Goal: Task Accomplishment & Management: Complete application form

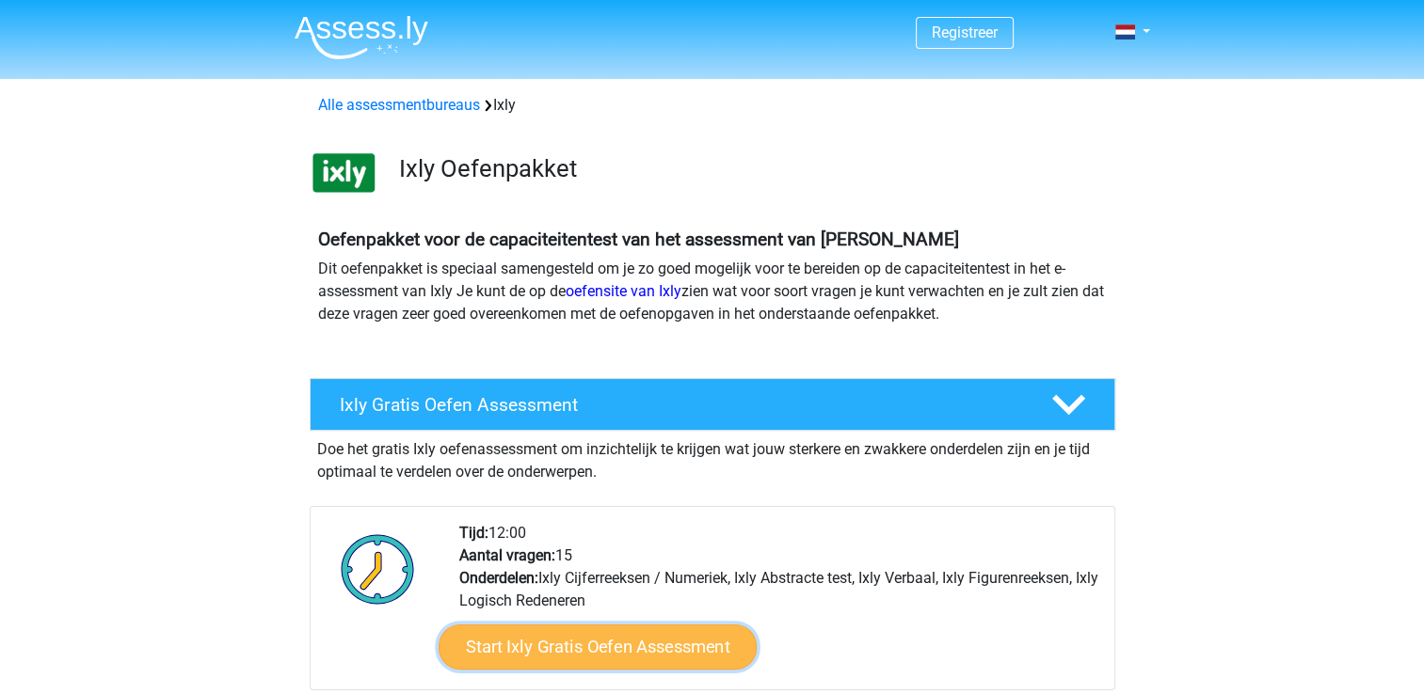
click at [648, 645] on link "Start Ixly Gratis Oefen Assessment" at bounding box center [597, 647] width 318 height 45
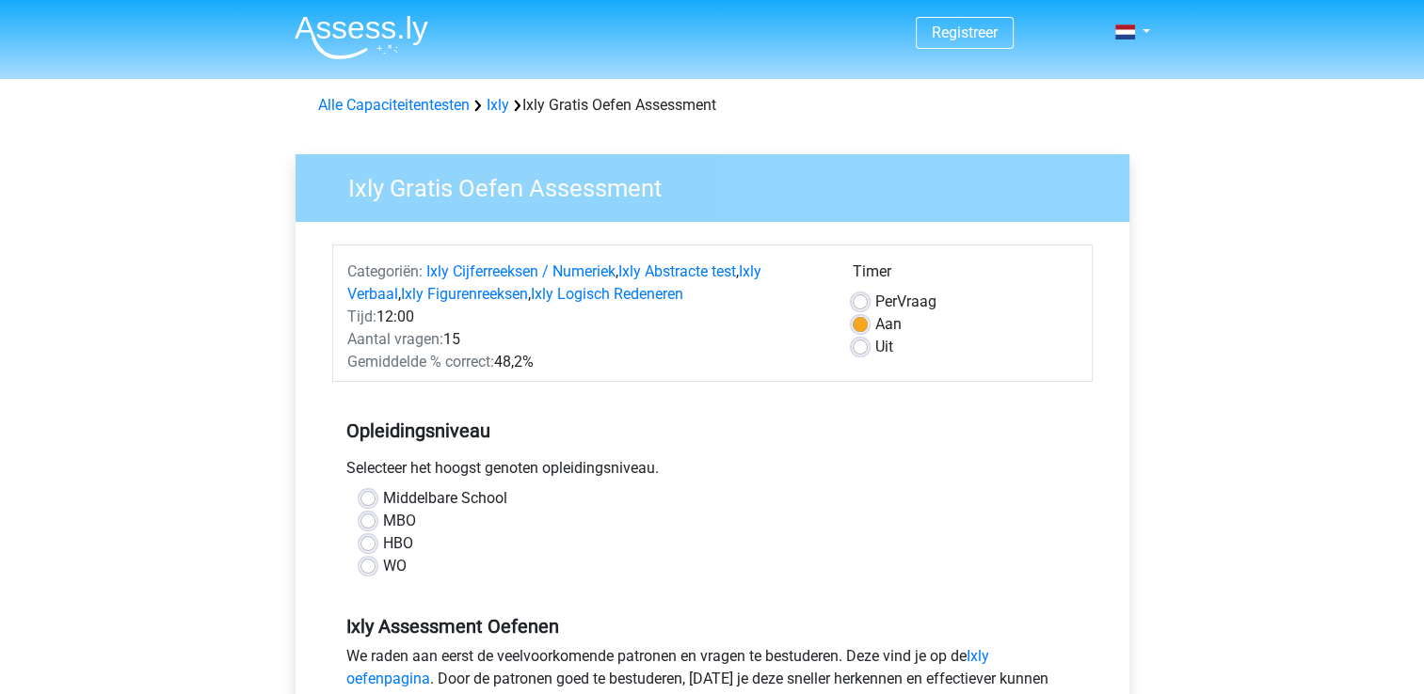
click at [383, 520] on label "MBO" at bounding box center [399, 521] width 33 height 23
click at [362, 520] on input "MBO" at bounding box center [367, 519] width 15 height 19
radio input "true"
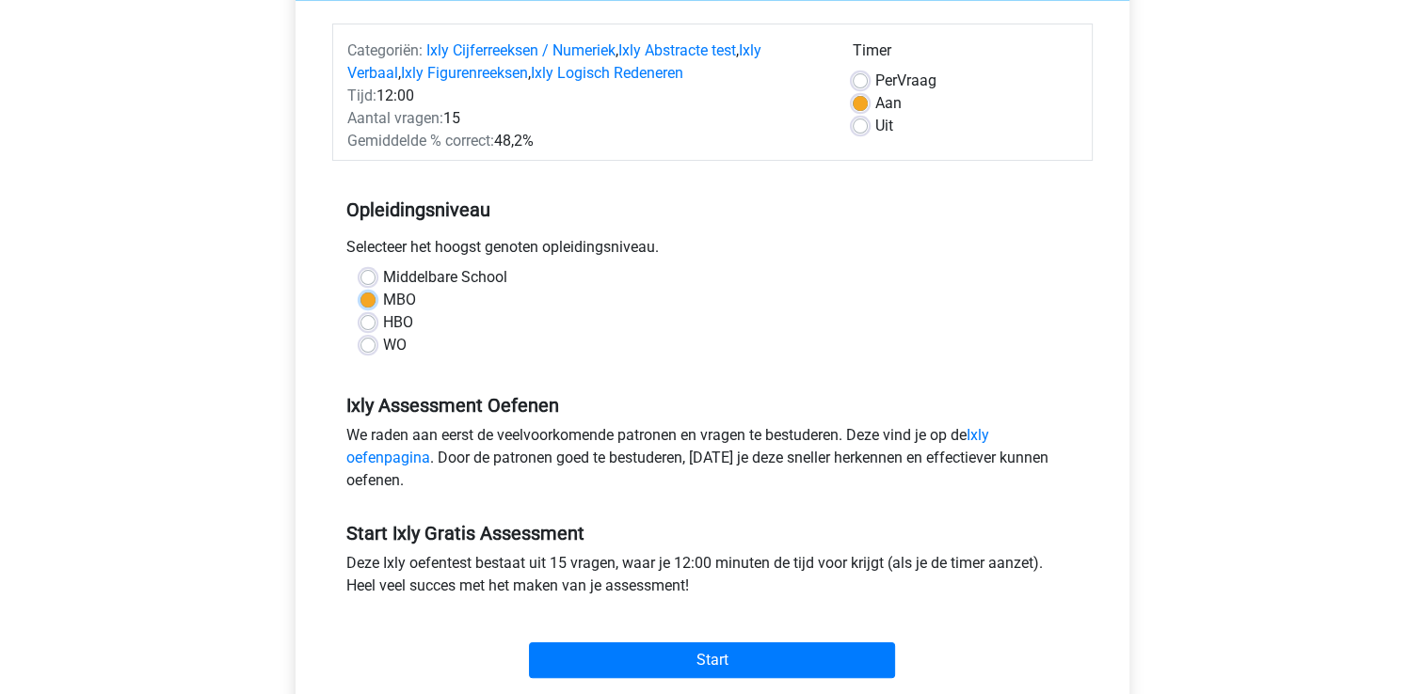
scroll to position [226, 0]
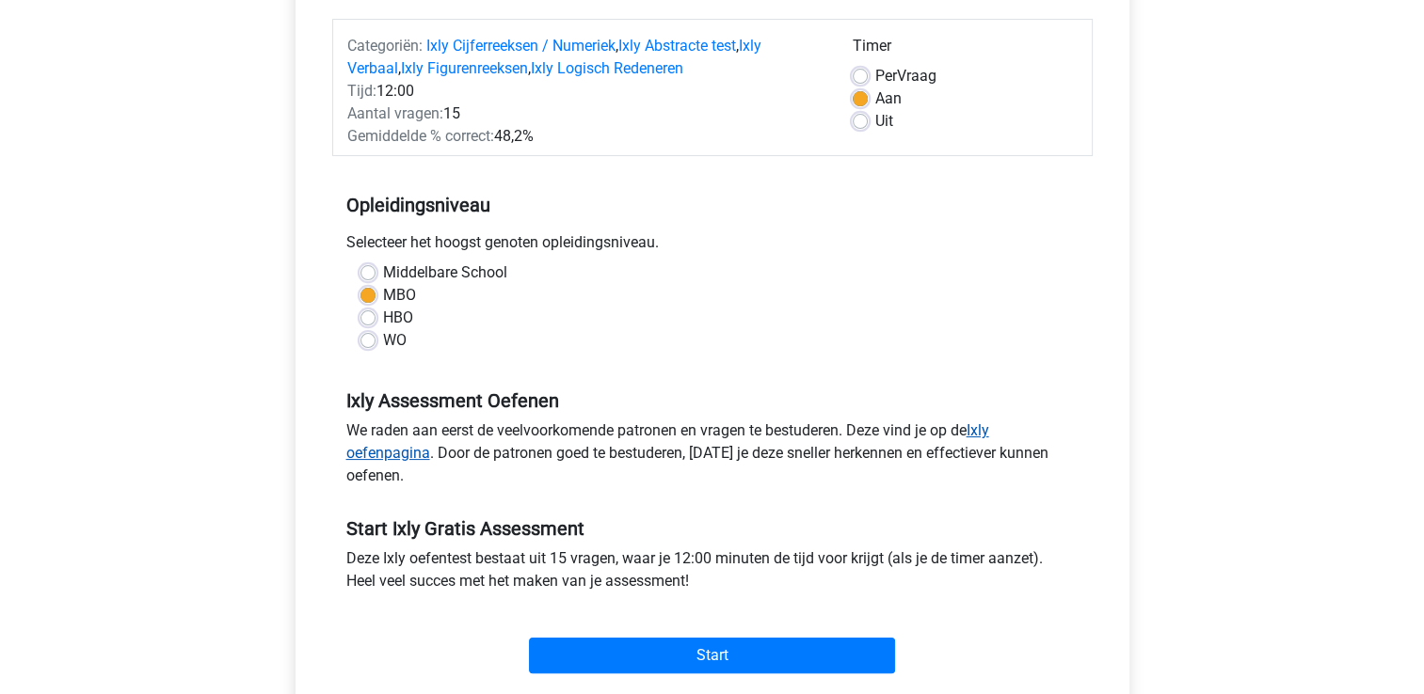
click at [983, 430] on link "Ixly oefenpagina" at bounding box center [667, 442] width 643 height 40
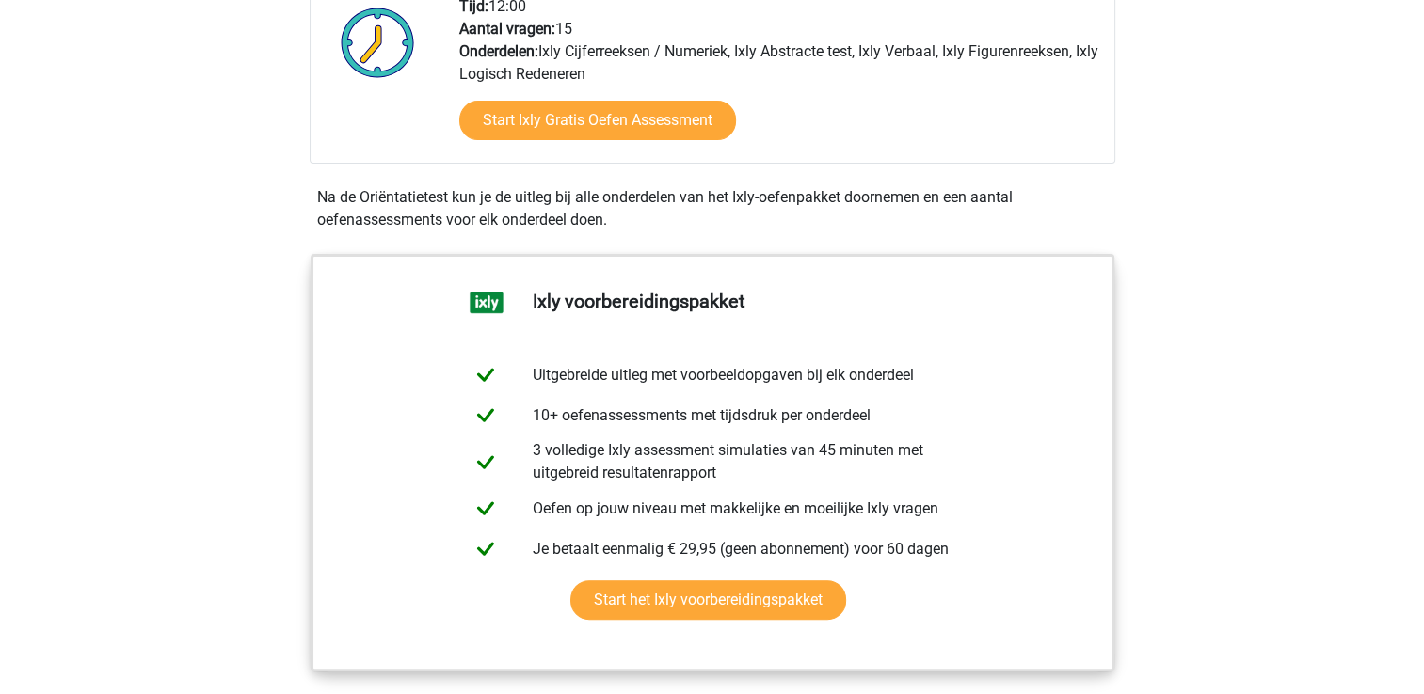
scroll to position [565, 0]
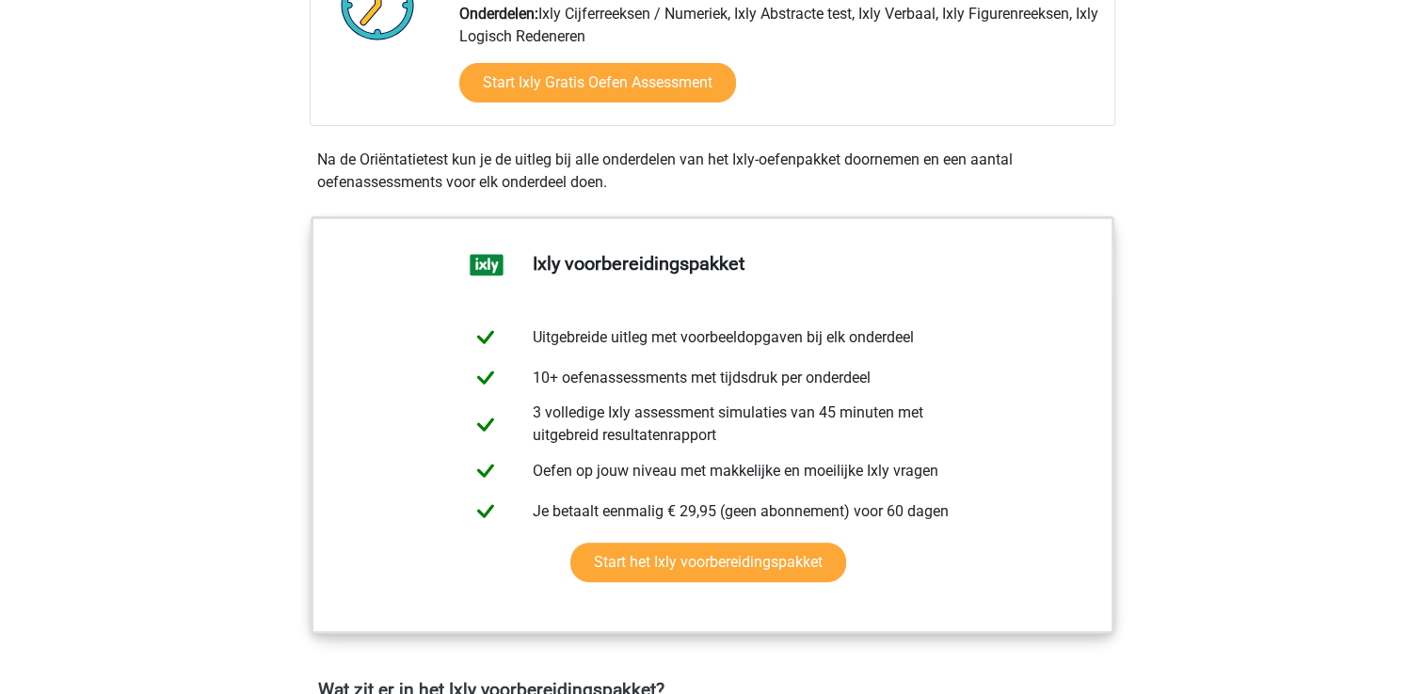
click at [531, 104] on div "Start Ixly Gratis Oefen Assessment" at bounding box center [779, 86] width 640 height 77
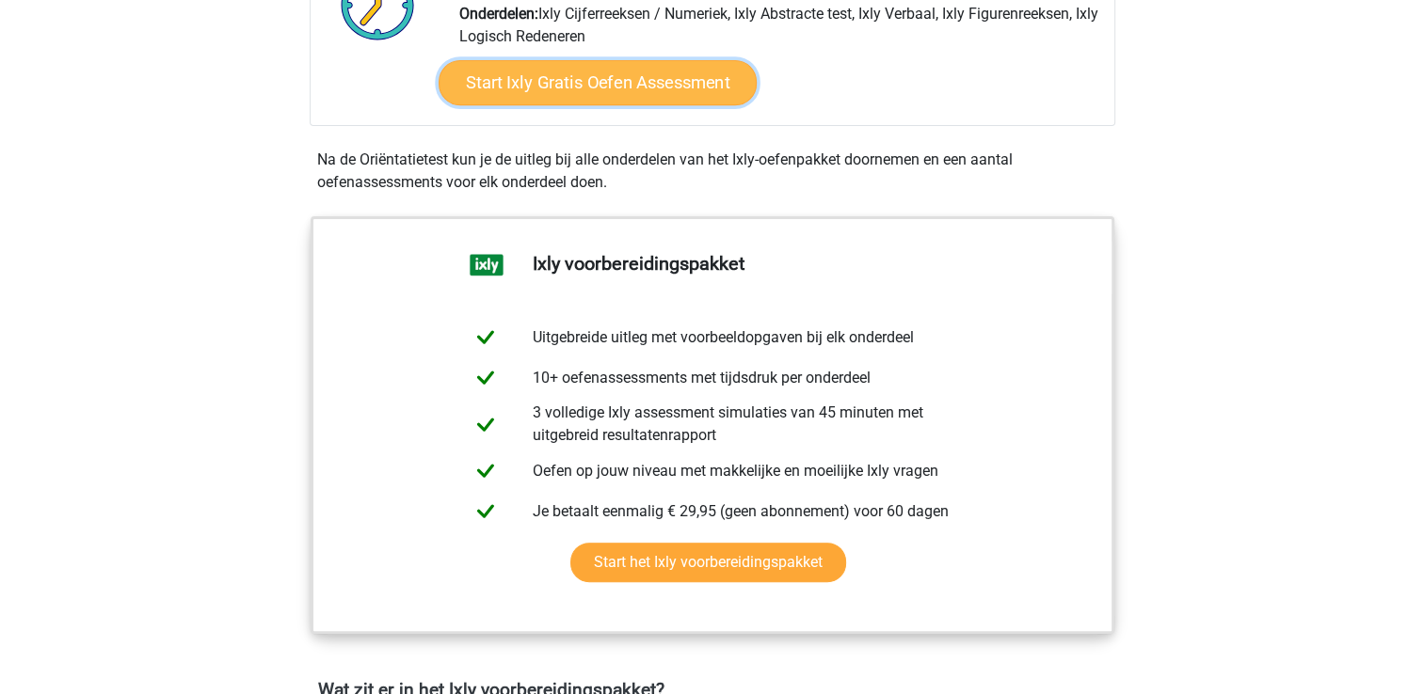
click at [549, 86] on link "Start Ixly Gratis Oefen Assessment" at bounding box center [597, 82] width 318 height 45
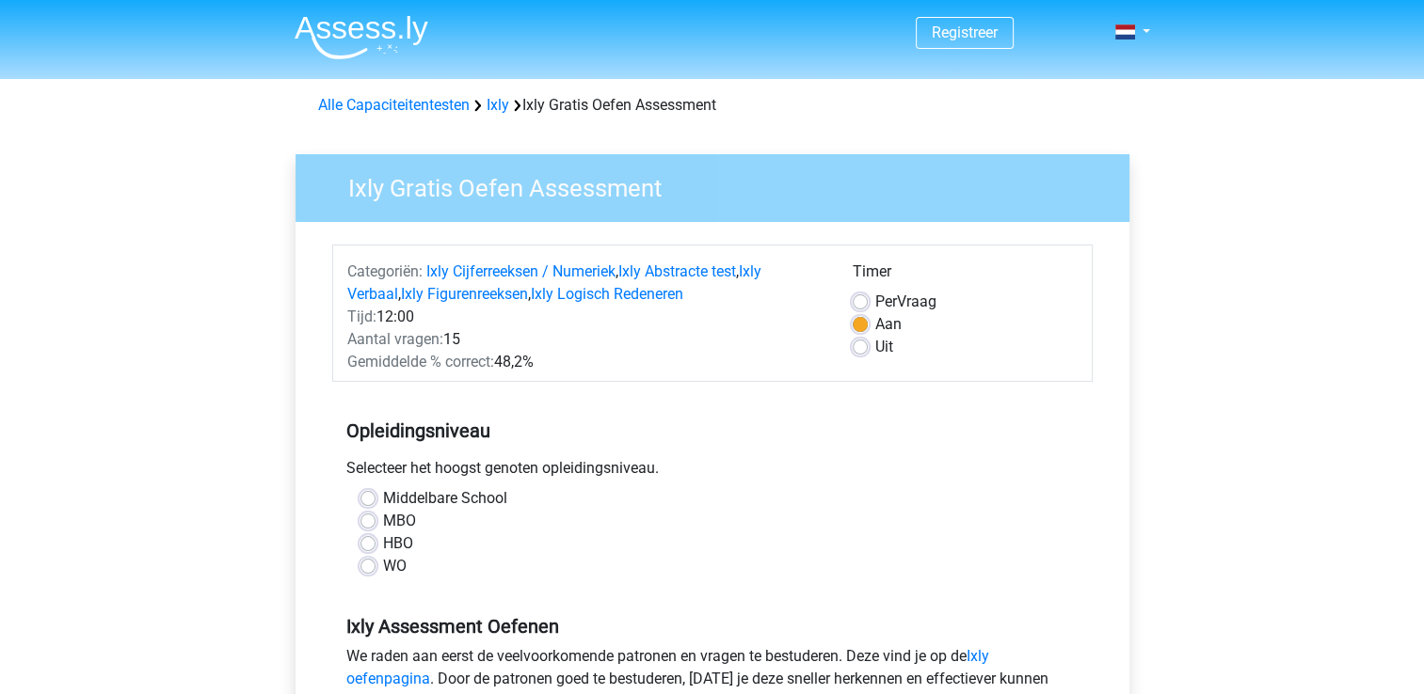
click at [383, 523] on label "MBO" at bounding box center [399, 521] width 33 height 23
click at [367, 523] on input "MBO" at bounding box center [367, 519] width 15 height 19
radio input "true"
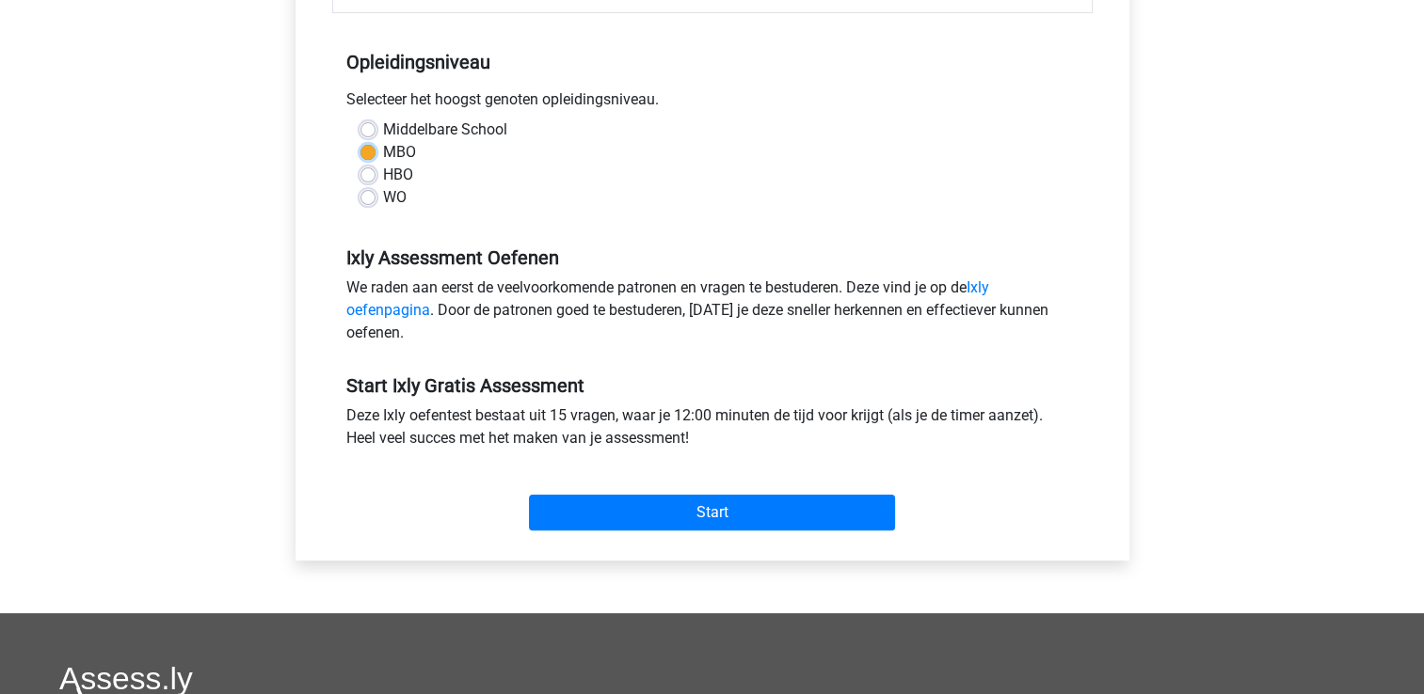
scroll to position [376, 0]
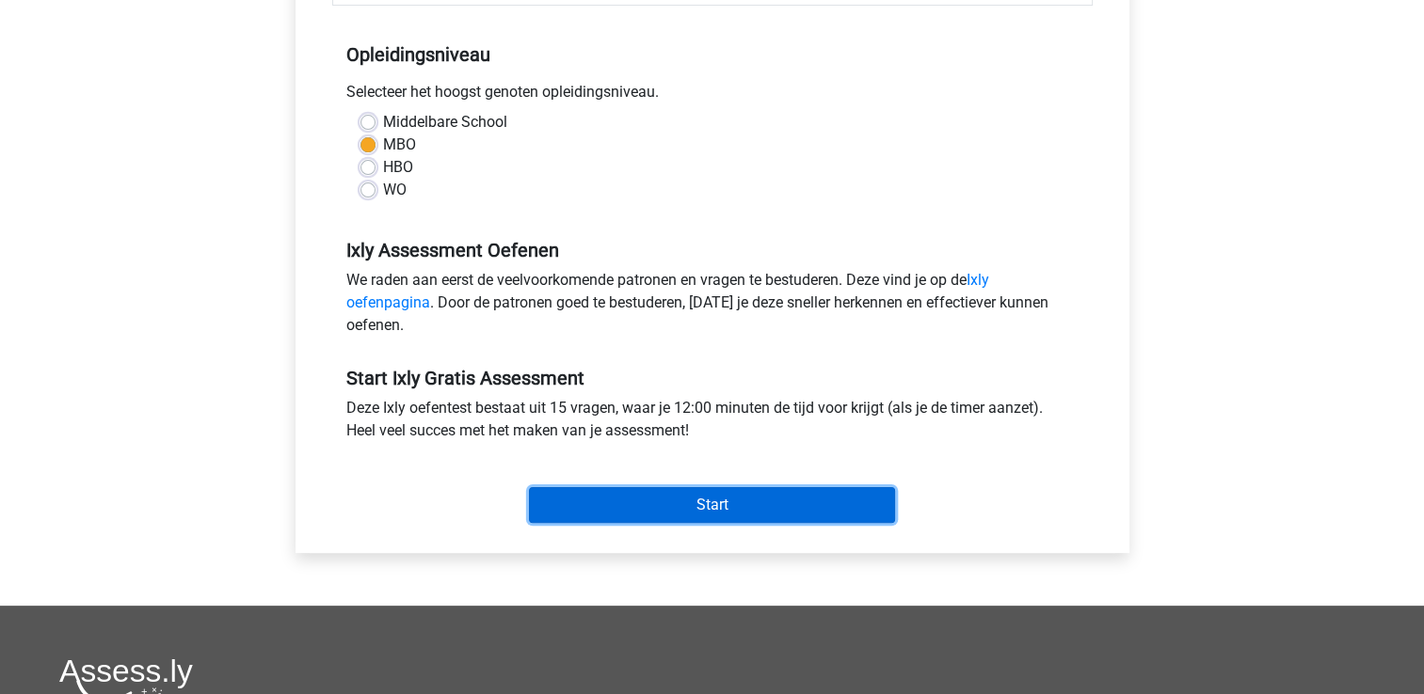
click at [760, 499] on input "Start" at bounding box center [712, 505] width 366 height 36
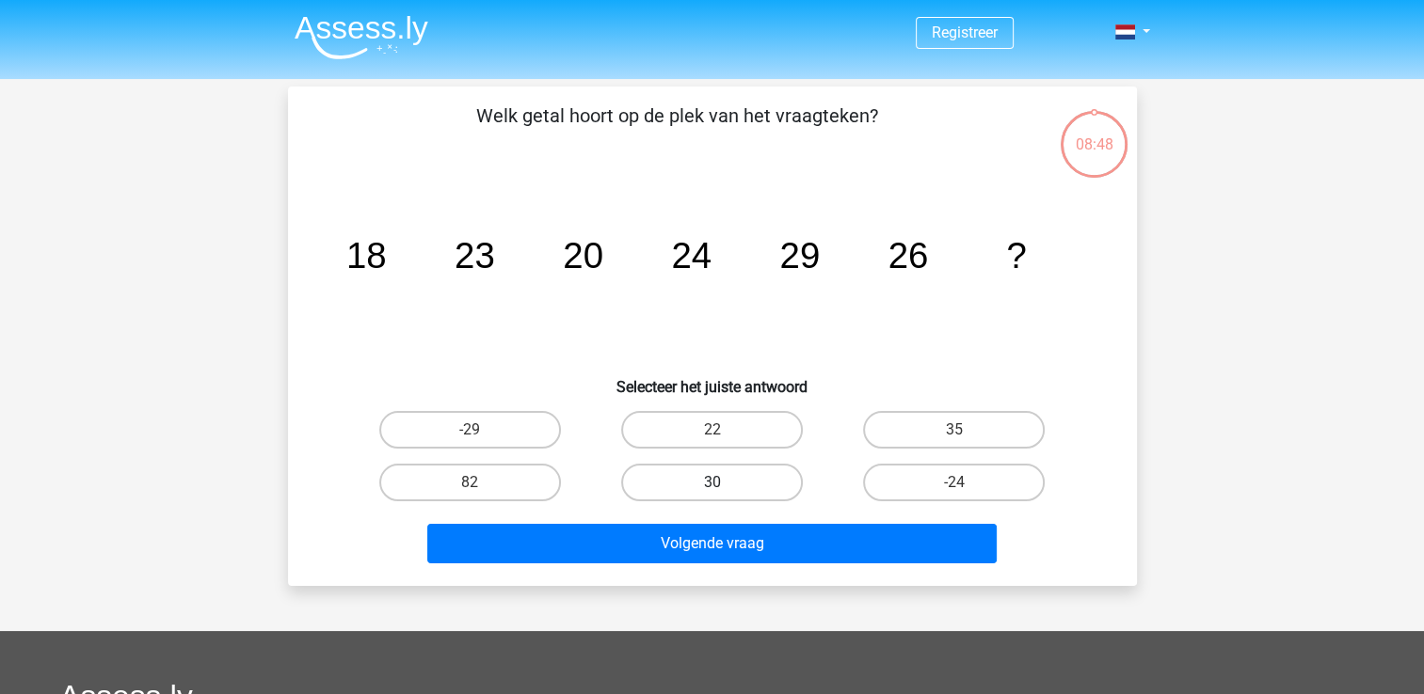
click at [732, 478] on label "30" at bounding box center [712, 483] width 182 height 38
click at [724, 483] on input "30" at bounding box center [717, 489] width 12 height 12
radio input "true"
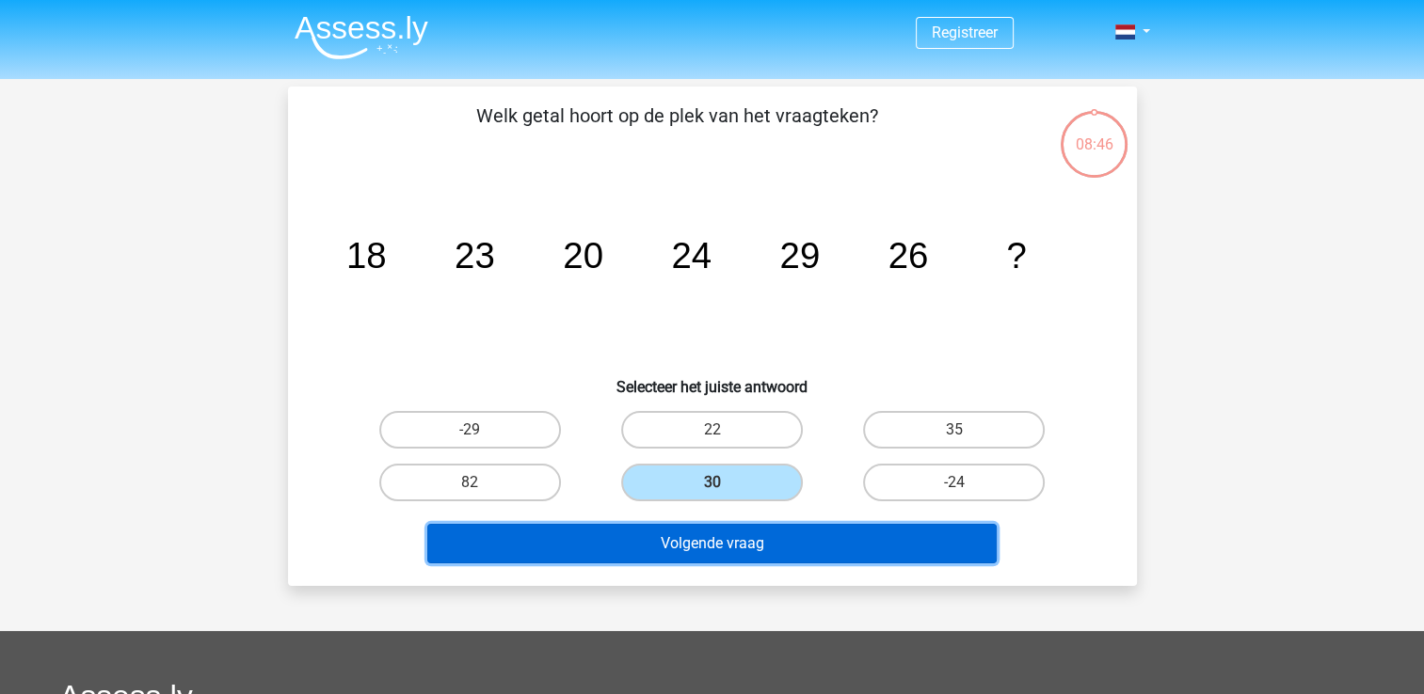
click at [737, 540] on button "Volgende vraag" at bounding box center [711, 544] width 569 height 40
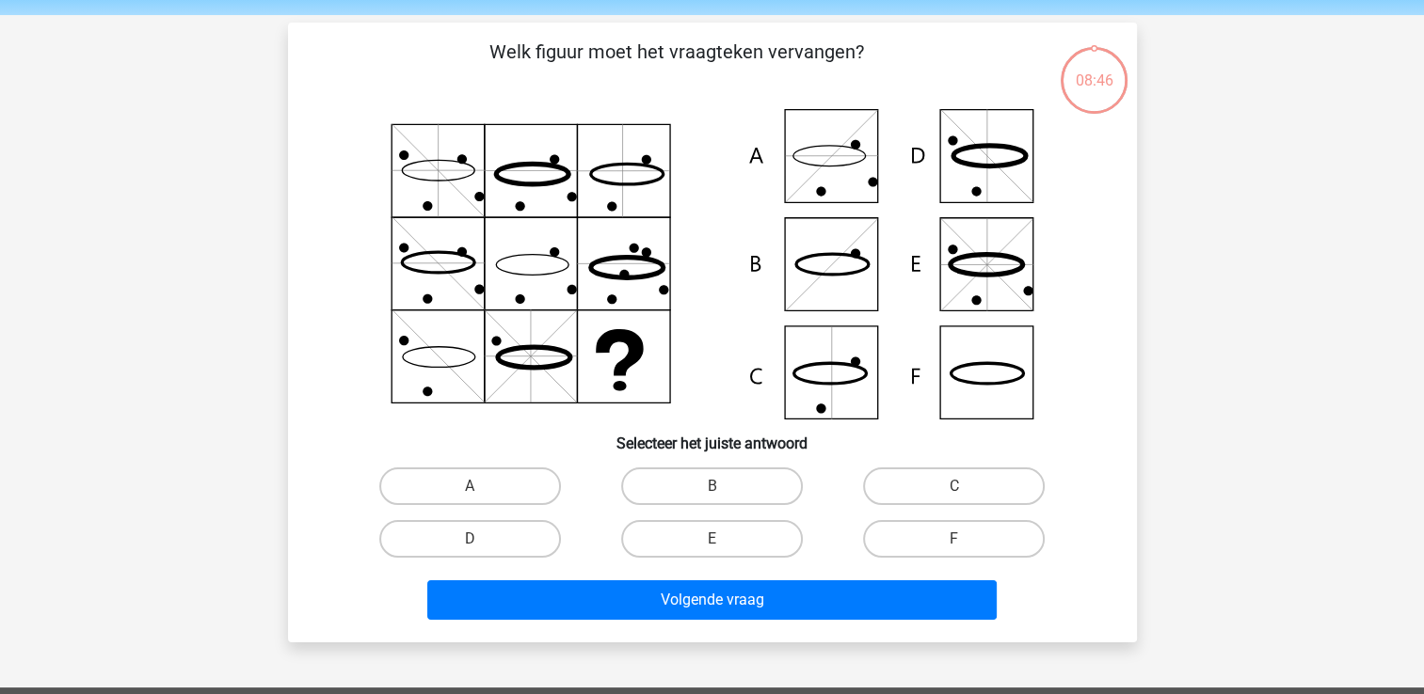
scroll to position [87, 0]
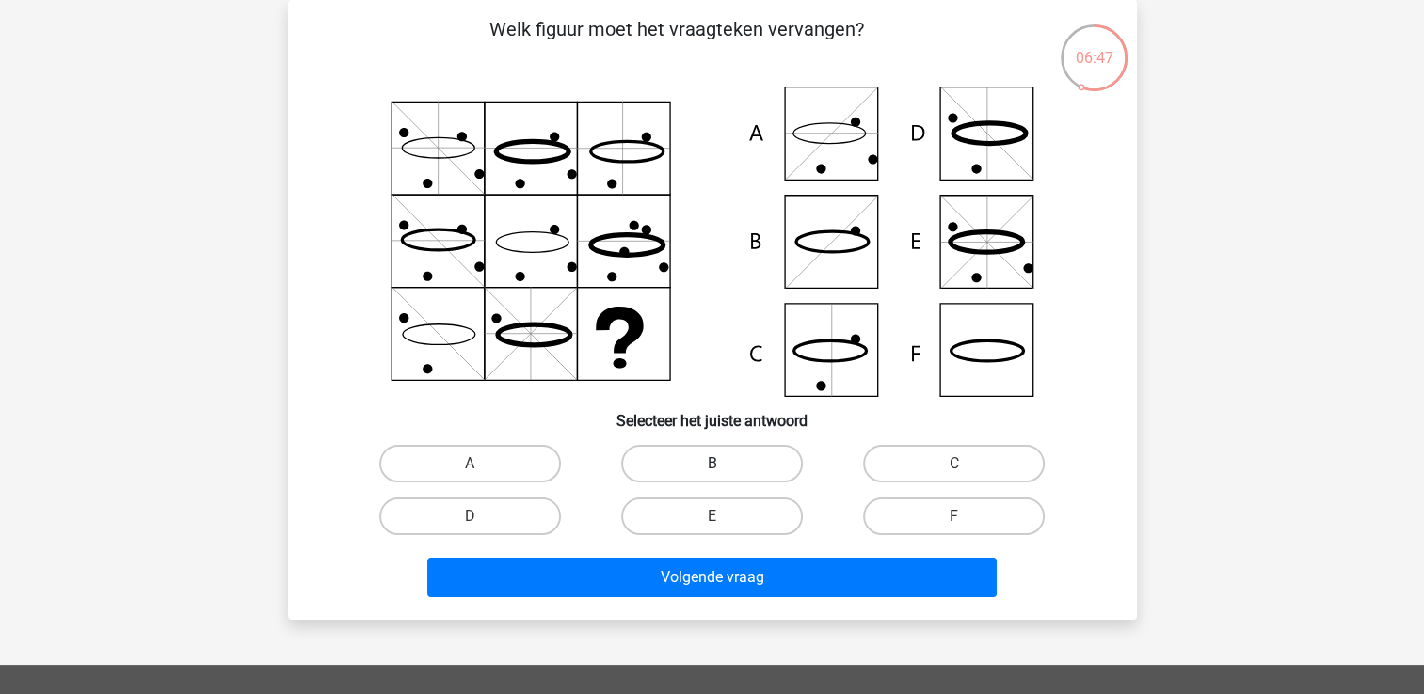
click at [663, 460] on label "B" at bounding box center [712, 464] width 182 height 38
click at [711, 464] on input "B" at bounding box center [717, 470] width 12 height 12
radio input "true"
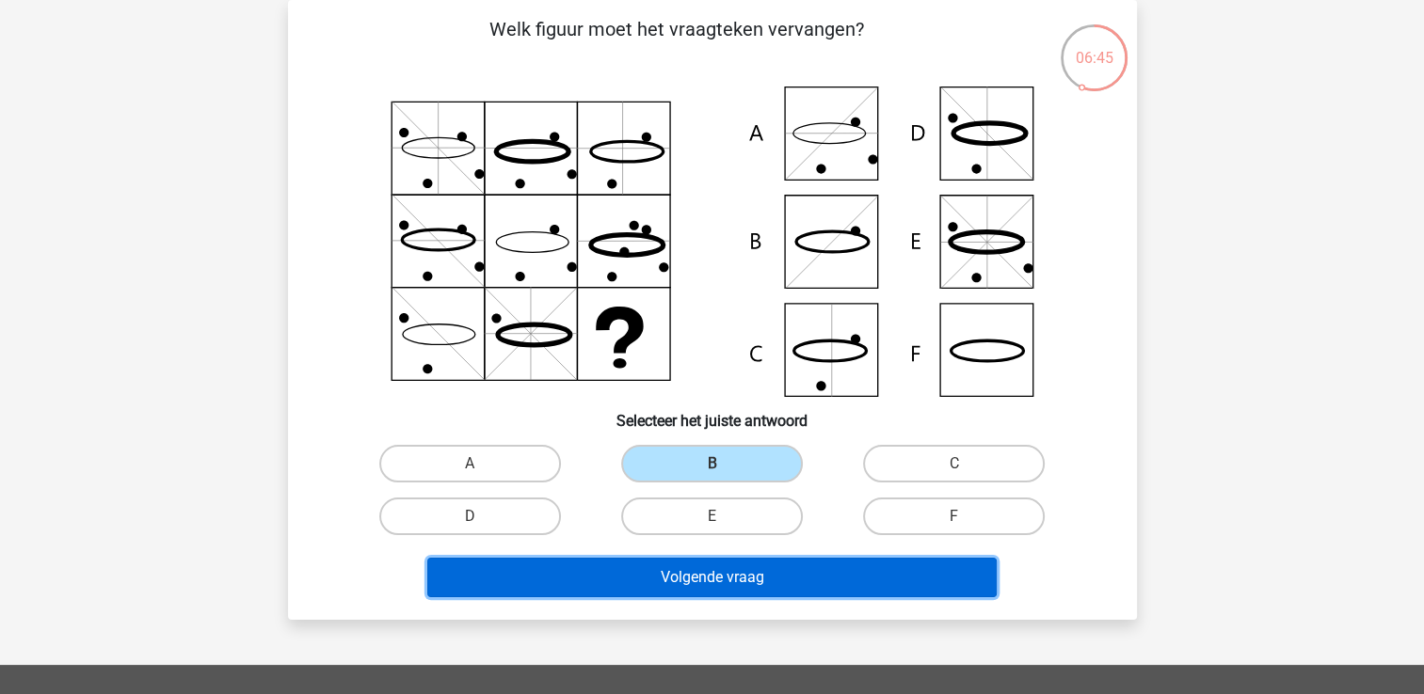
click at [713, 574] on button "Volgende vraag" at bounding box center [711, 578] width 569 height 40
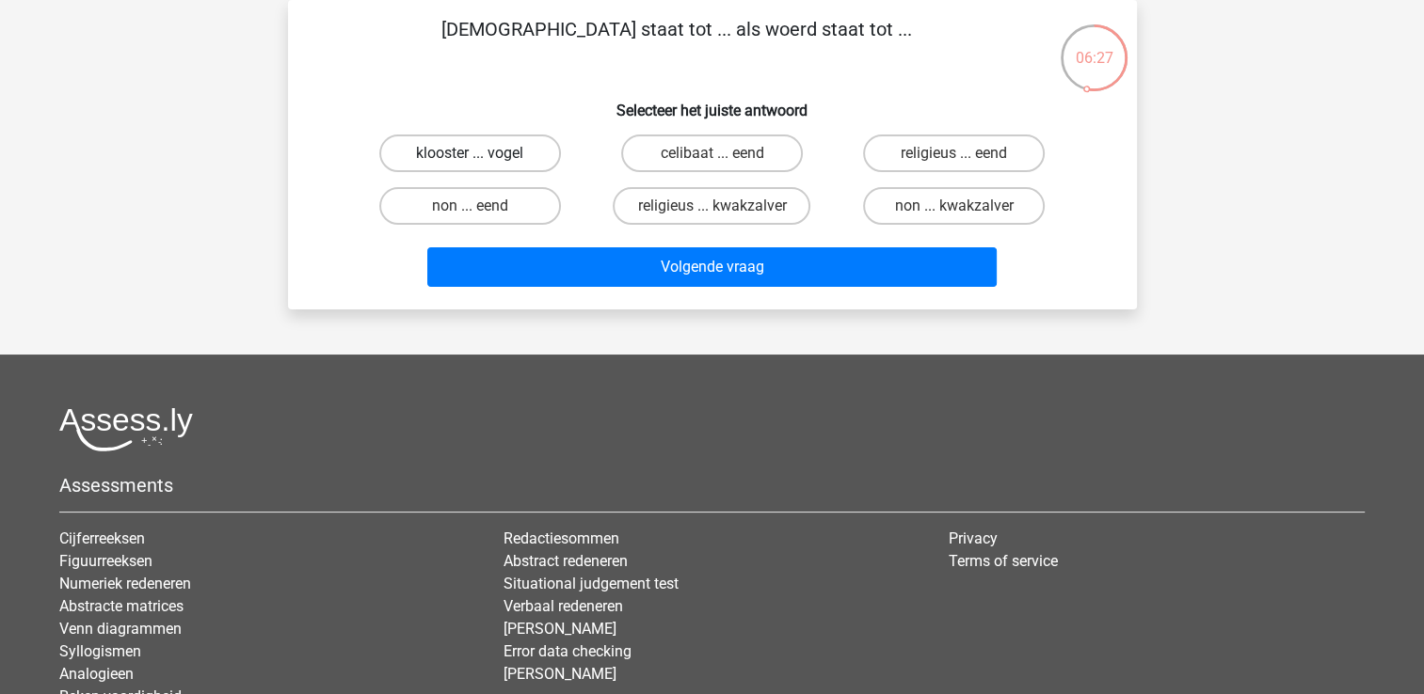
click at [496, 142] on label "klooster ... vogel" at bounding box center [470, 154] width 182 height 38
click at [482, 153] on input "klooster ... vogel" at bounding box center [476, 159] width 12 height 12
radio input "true"
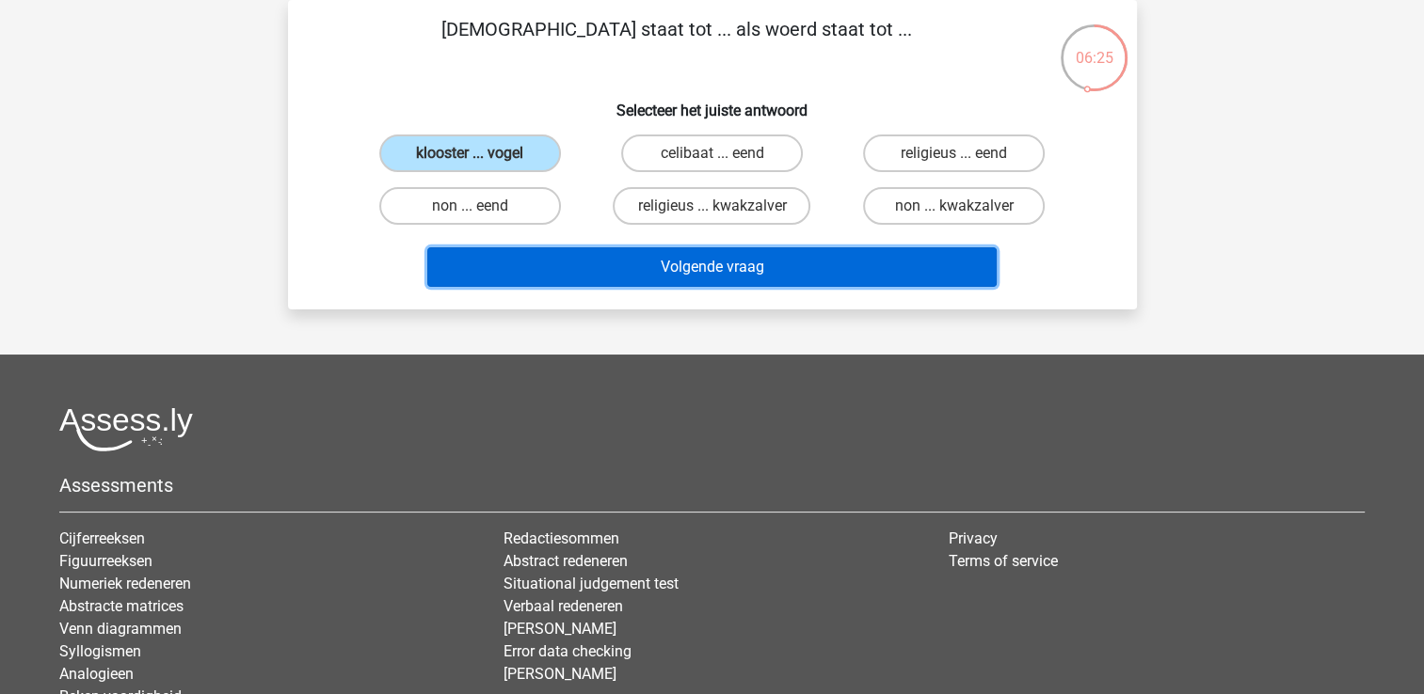
click at [603, 260] on button "Volgende vraag" at bounding box center [711, 267] width 569 height 40
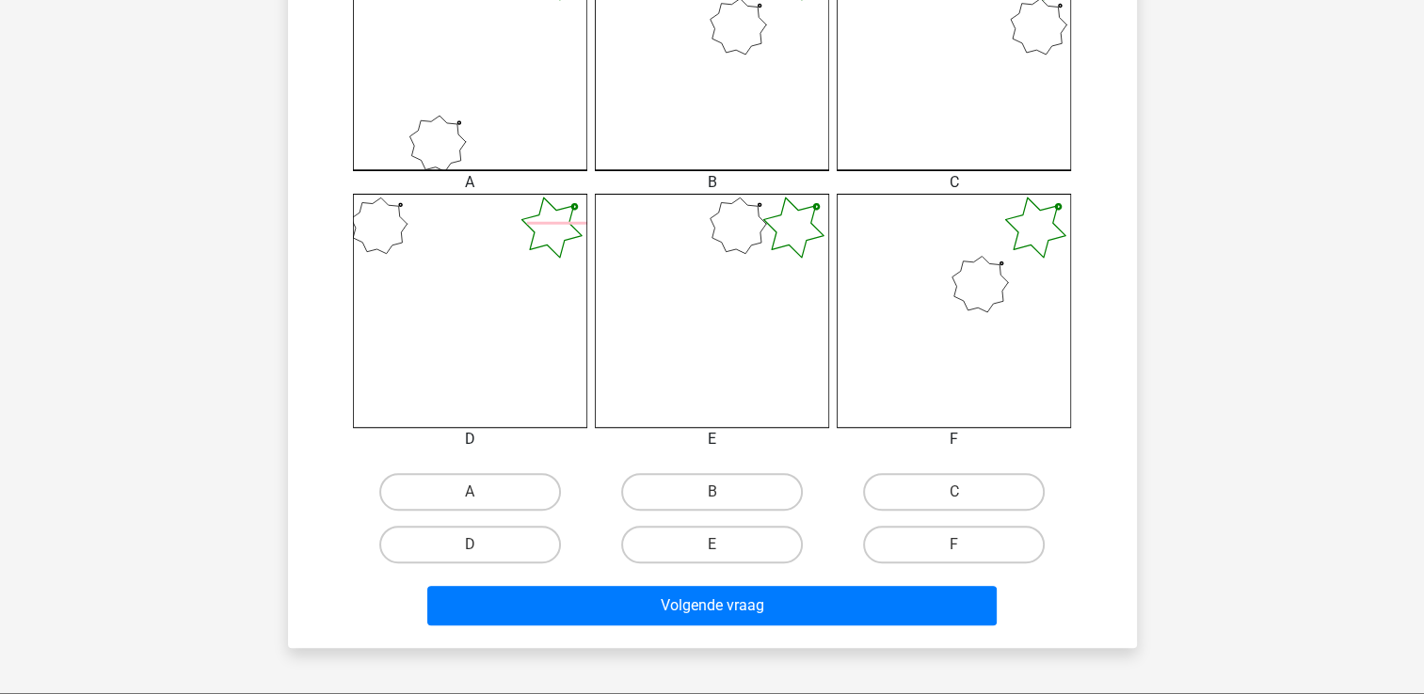
scroll to position [602, 0]
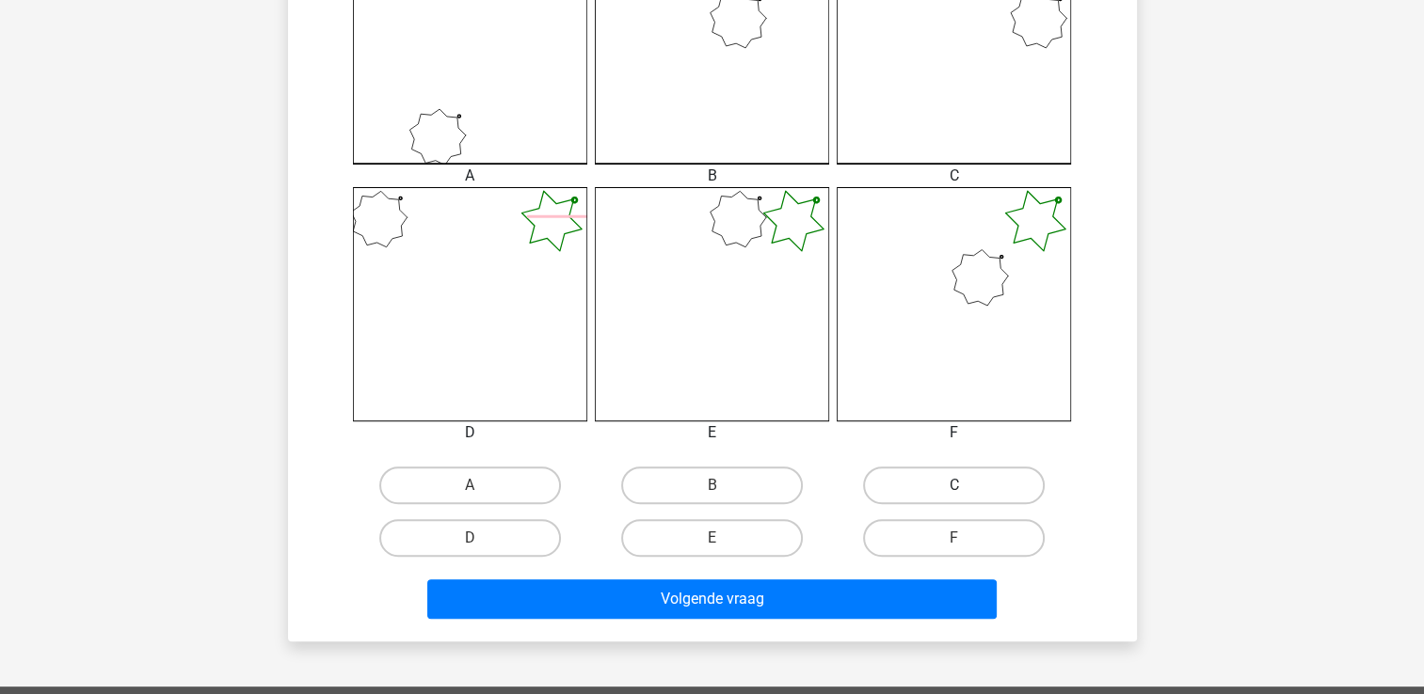
drag, startPoint x: 910, startPoint y: 477, endPoint x: 926, endPoint y: 484, distance: 17.3
click at [926, 484] on label "C" at bounding box center [954, 486] width 182 height 38
click at [954, 486] on input "C" at bounding box center [960, 492] width 12 height 12
radio input "true"
click at [926, 484] on label "C" at bounding box center [954, 486] width 182 height 38
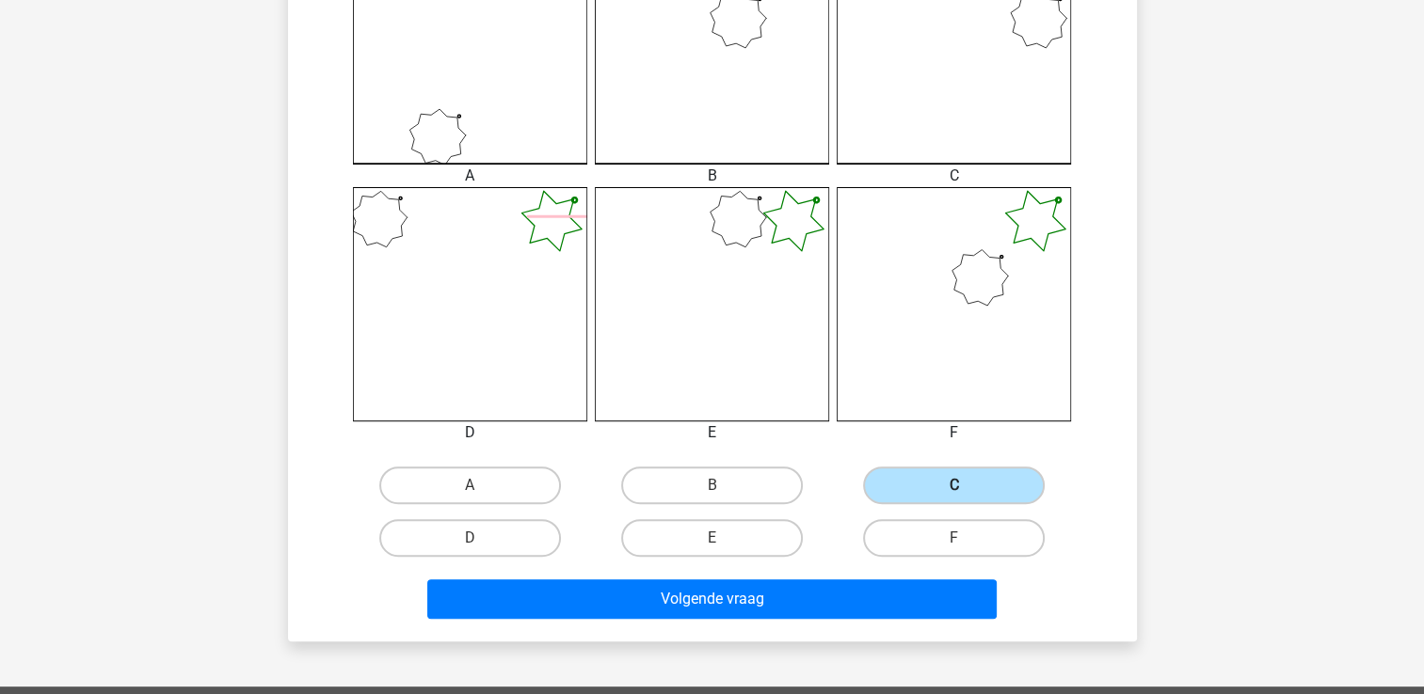
click at [954, 486] on input "C" at bounding box center [960, 492] width 12 height 12
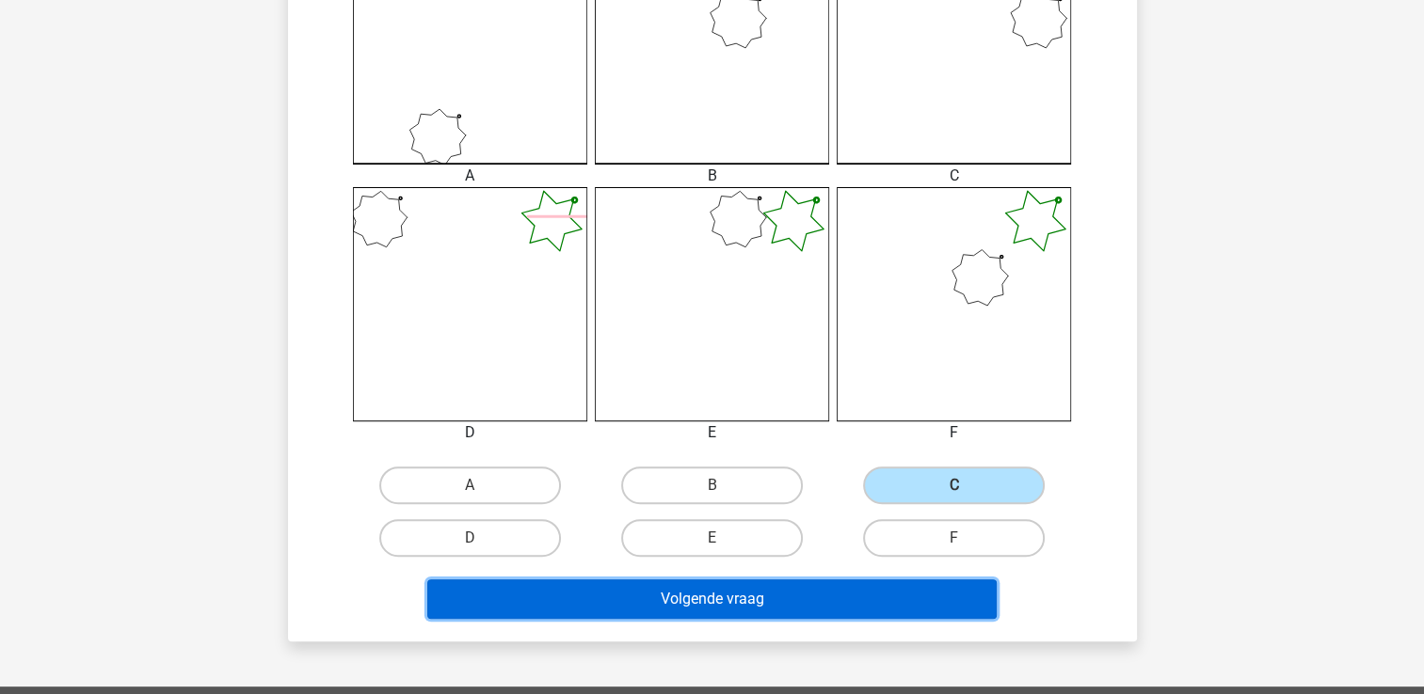
click at [841, 597] on button "Volgende vraag" at bounding box center [711, 600] width 569 height 40
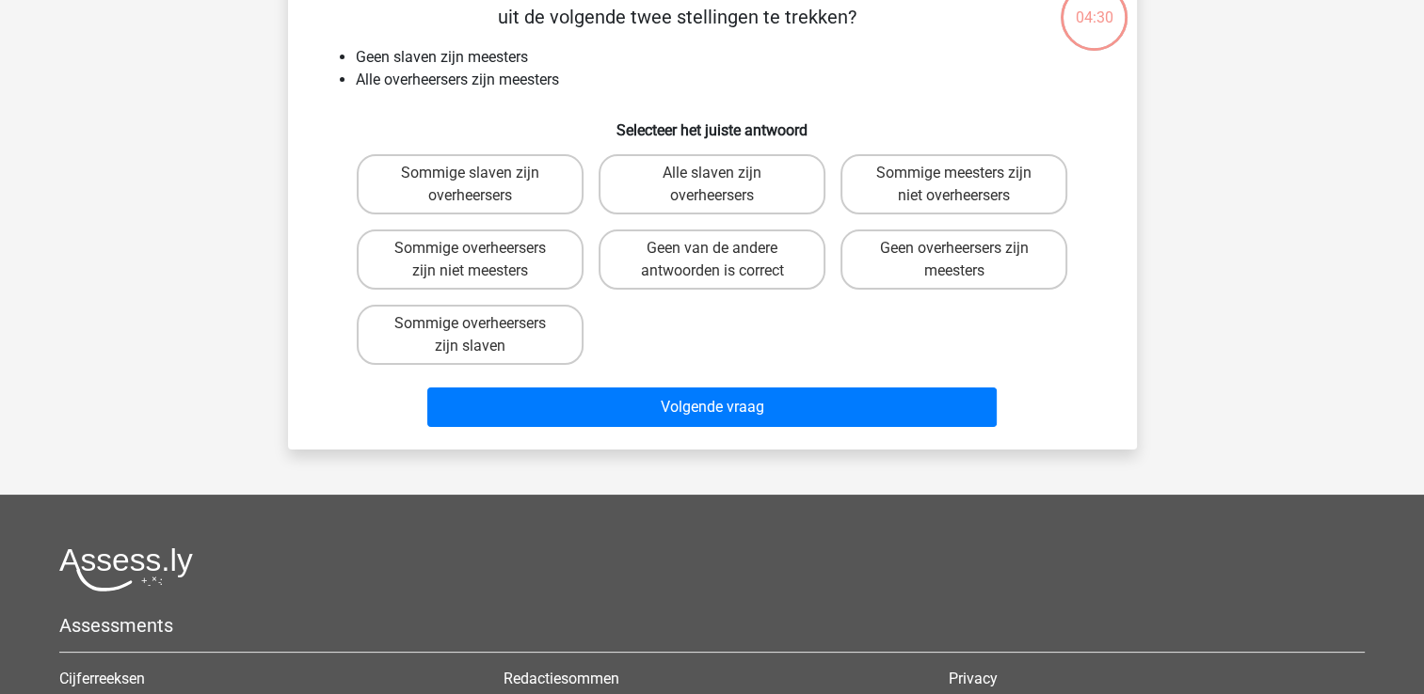
scroll to position [87, 0]
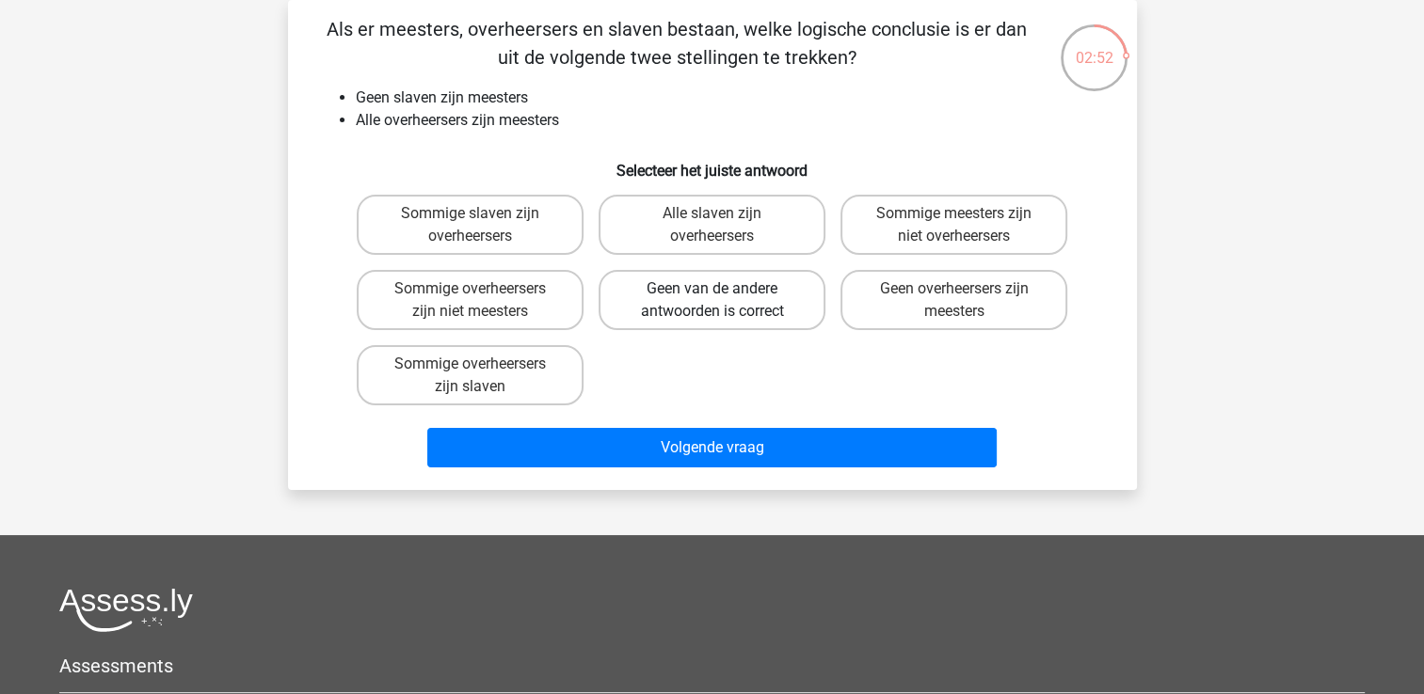
click at [726, 299] on label "Geen van de andere antwoorden is correct" at bounding box center [711, 300] width 227 height 60
click at [724, 299] on input "Geen van de andere antwoorden is correct" at bounding box center [717, 295] width 12 height 12
radio input "true"
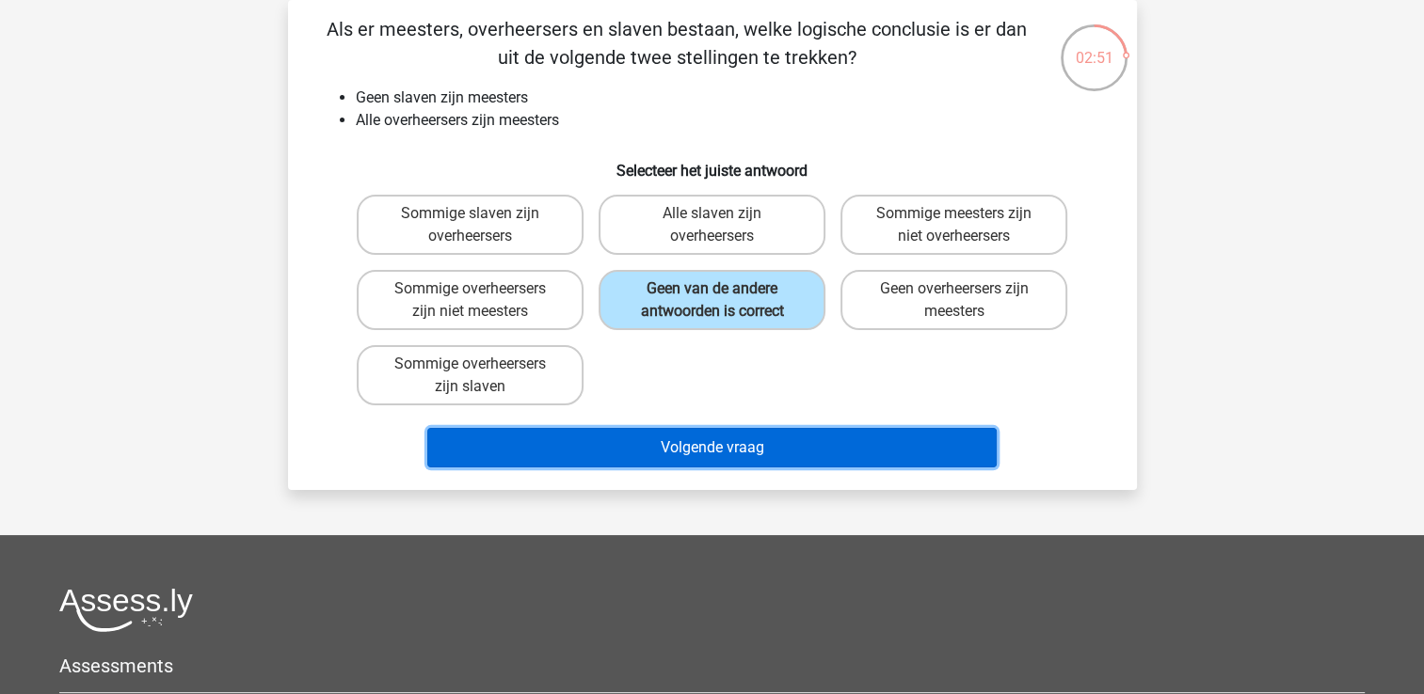
click at [704, 428] on button "Volgende vraag" at bounding box center [711, 448] width 569 height 40
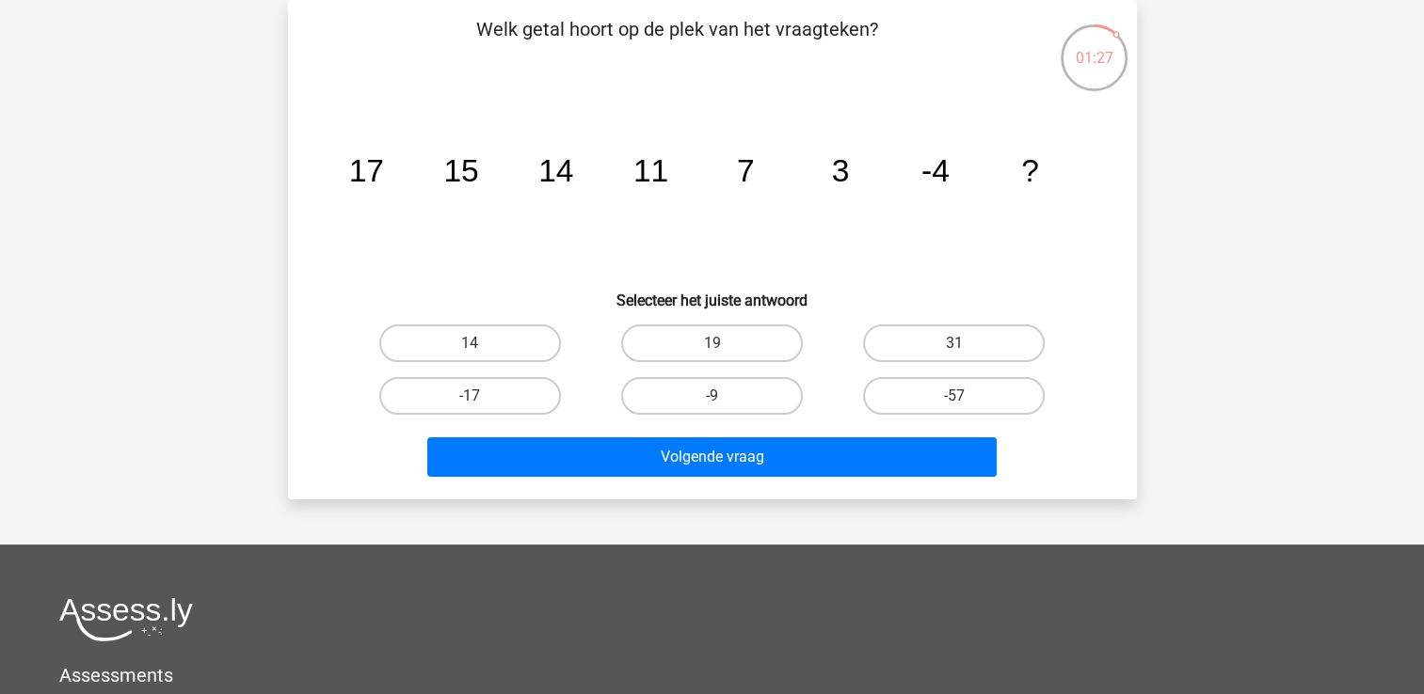
click at [715, 396] on input "-9" at bounding box center [717, 402] width 12 height 12
radio input "true"
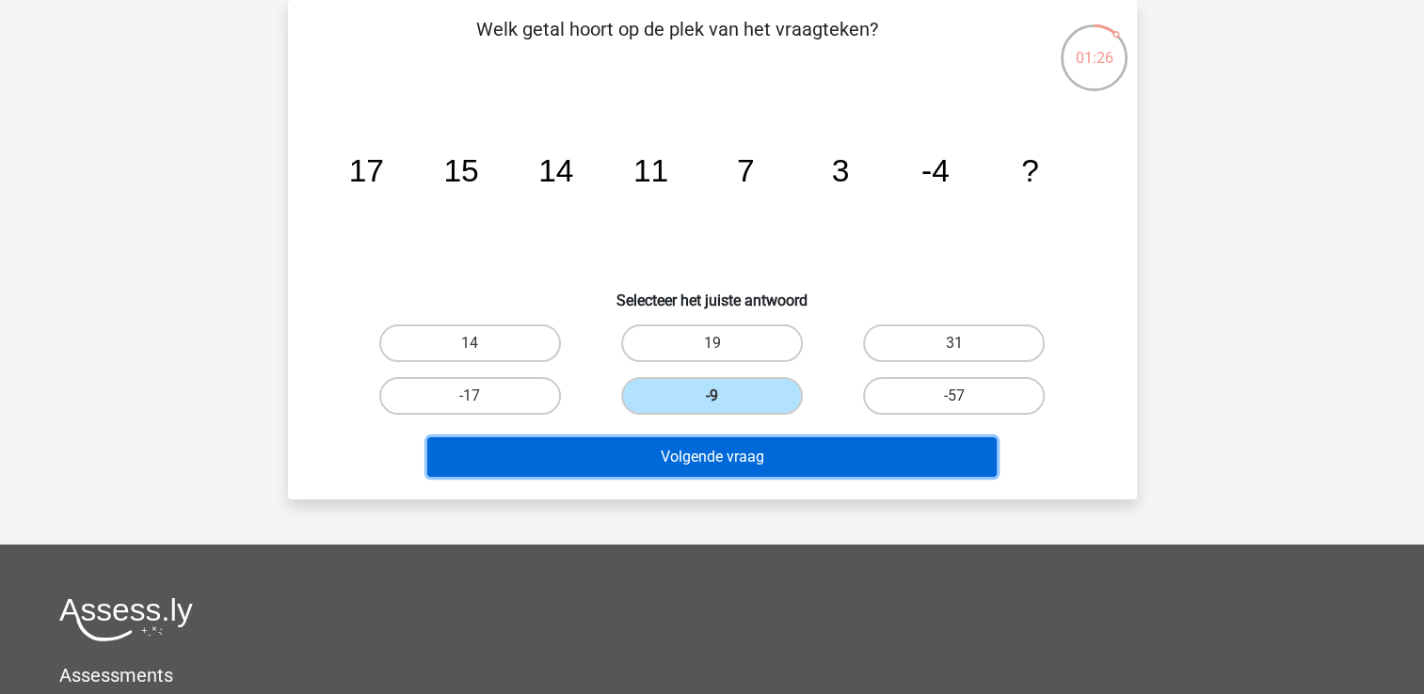
click at [726, 453] on button "Volgende vraag" at bounding box center [711, 458] width 569 height 40
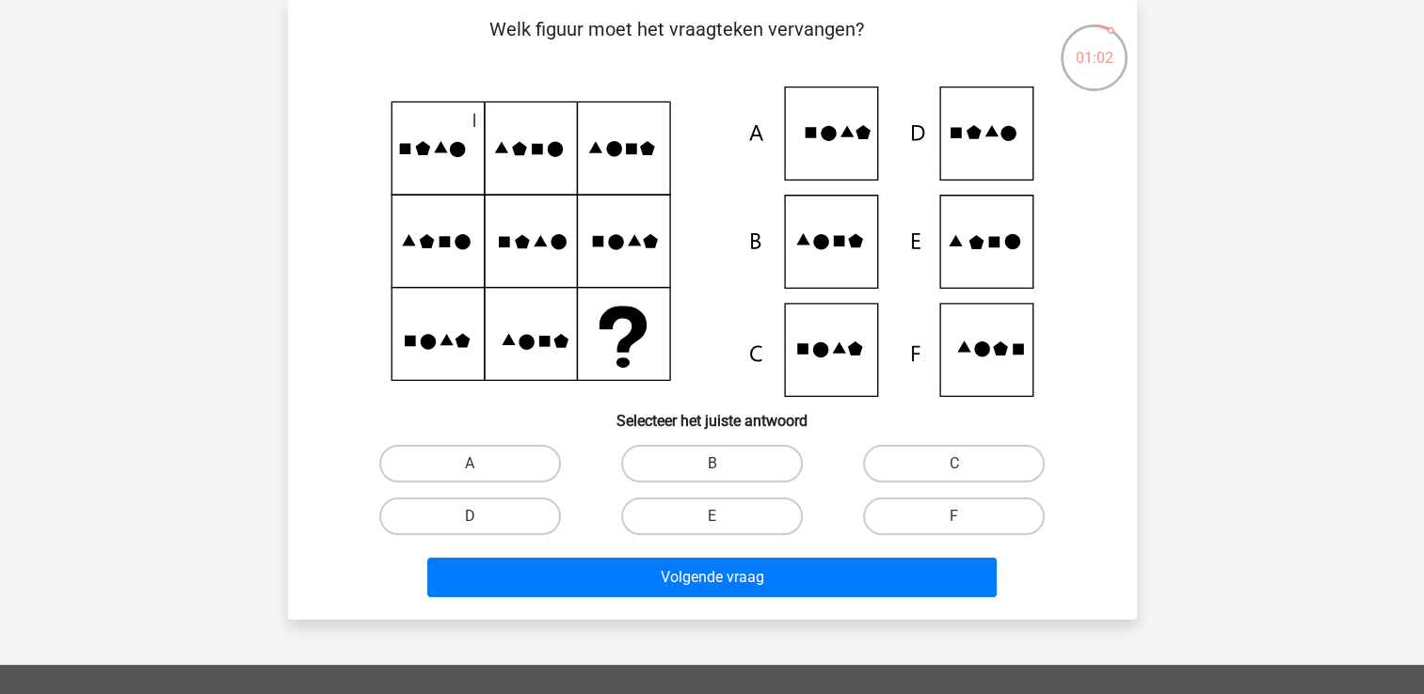
click at [979, 127] on icon at bounding box center [712, 242] width 758 height 311
click at [529, 506] on label "D" at bounding box center [470, 517] width 182 height 38
click at [482, 517] on input "D" at bounding box center [476, 523] width 12 height 12
radio input "true"
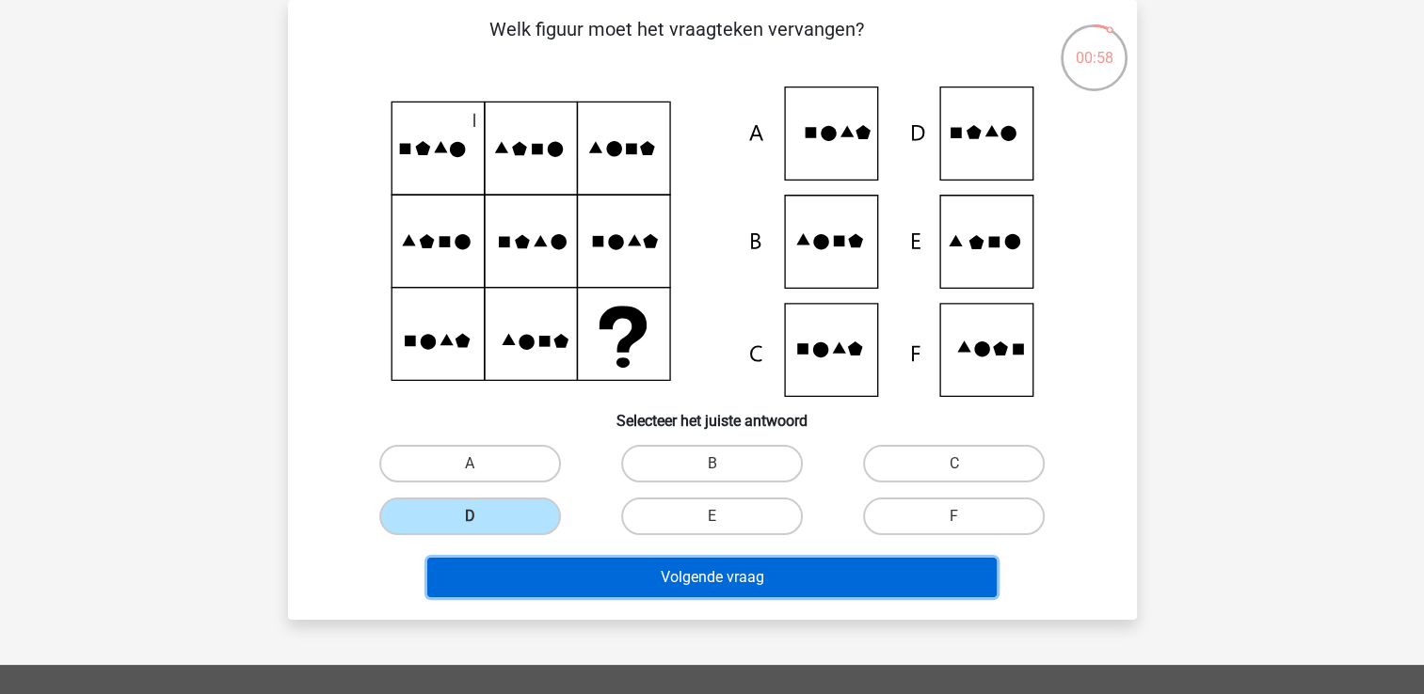
click at [653, 569] on button "Volgende vraag" at bounding box center [711, 578] width 569 height 40
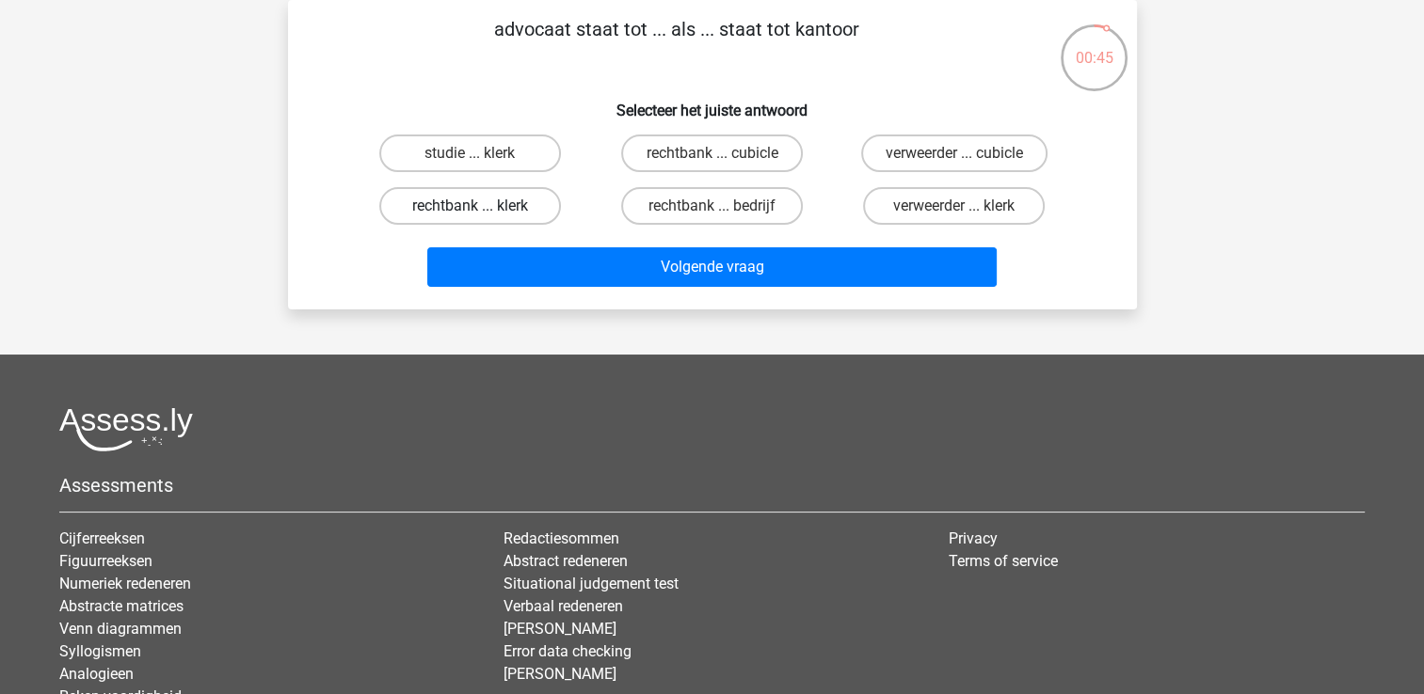
click at [504, 213] on label "rechtbank ... klerk" at bounding box center [470, 206] width 182 height 38
click at [482, 213] on input "rechtbank ... klerk" at bounding box center [476, 212] width 12 height 12
radio input "true"
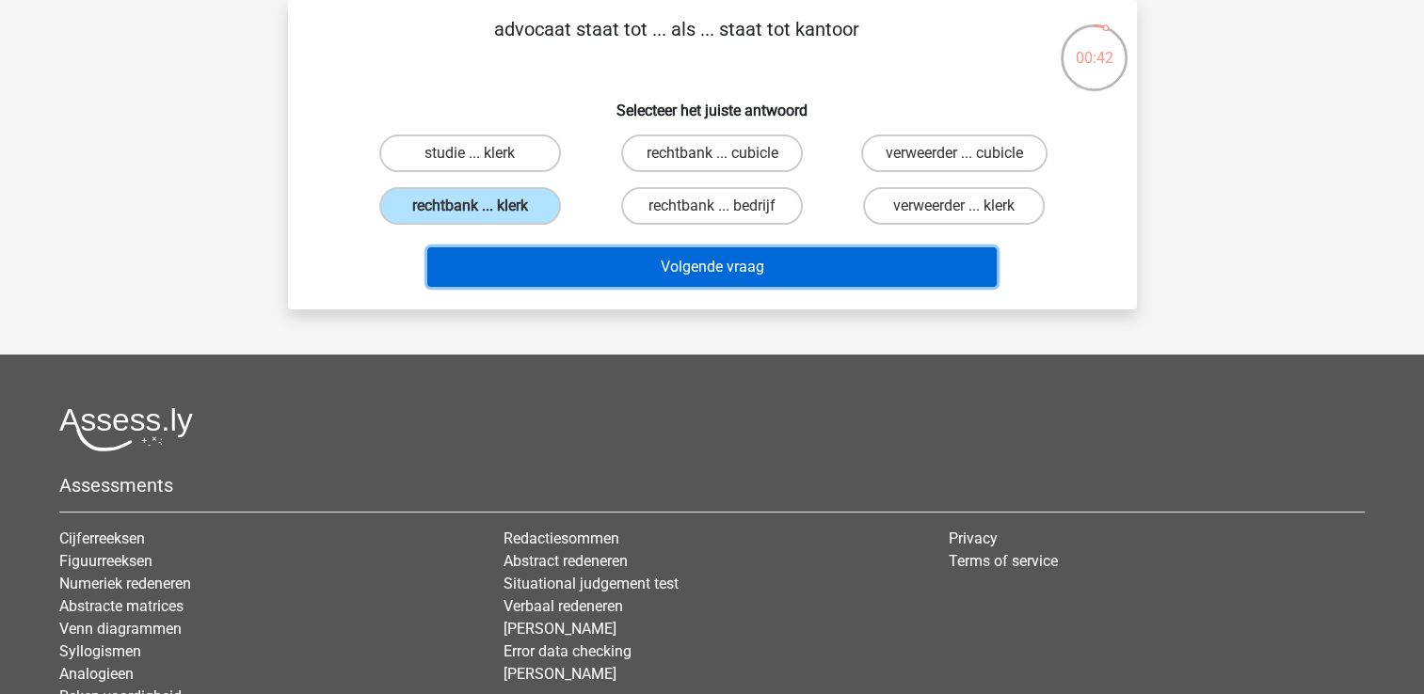
click at [627, 264] on button "Volgende vraag" at bounding box center [711, 267] width 569 height 40
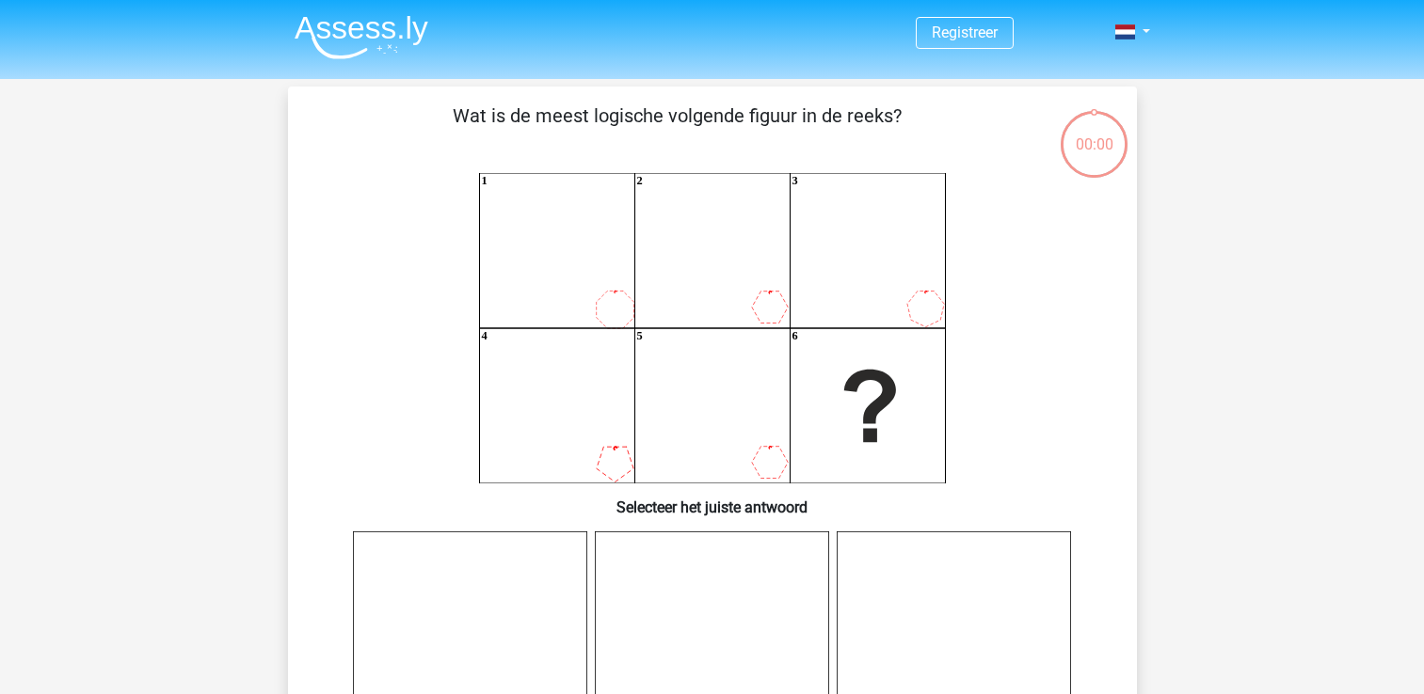
scroll to position [87, 0]
